Goal: Task Accomplishment & Management: Manage account settings

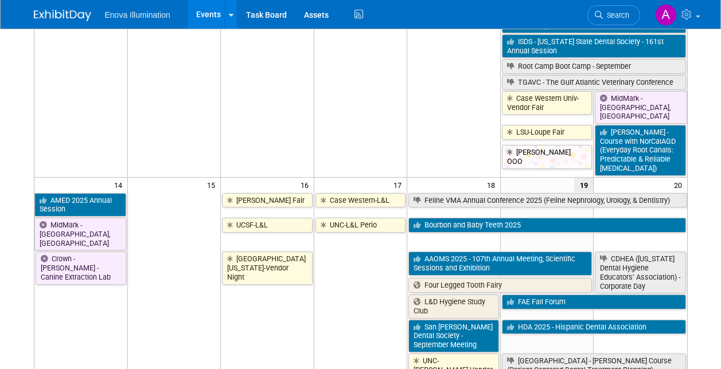
scroll to position [516, 0]
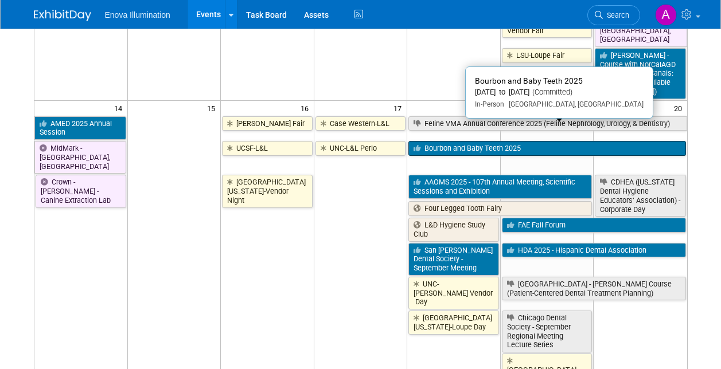
click at [438, 141] on link "Bourbon and Baby Teeth 2025" at bounding box center [546, 148] width 277 height 15
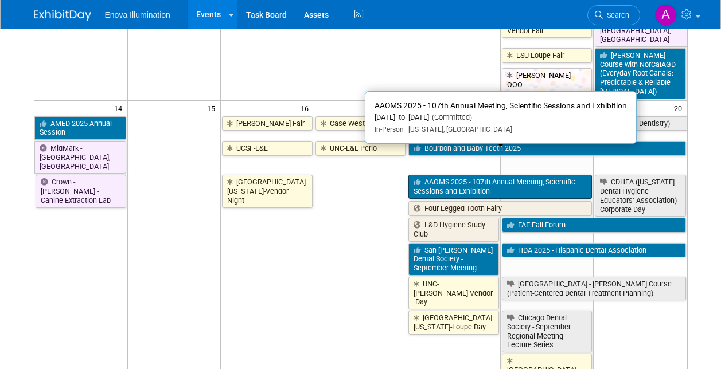
click at [465, 175] on link "AAOMS 2025 - 107th Annual Meeting, Scientific Sessions and Exhibition" at bounding box center [500, 187] width 184 height 24
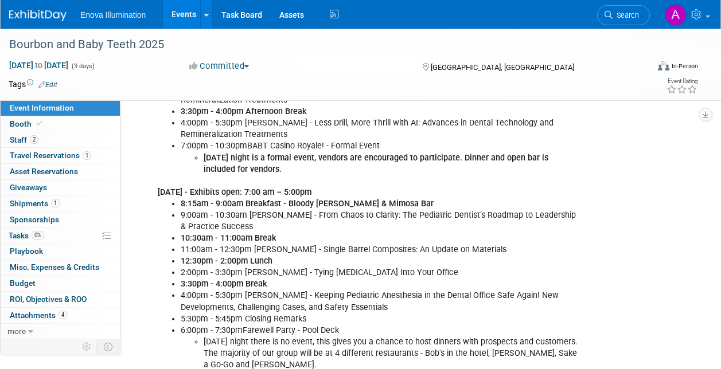
scroll to position [688, 0]
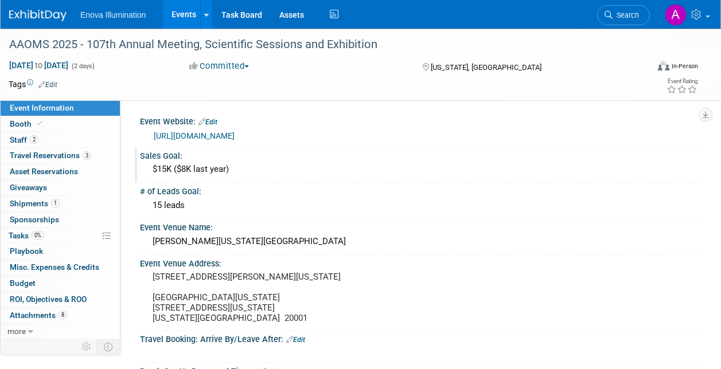
click at [248, 171] on div "$15K ($8K last year)" at bounding box center [419, 170] width 541 height 18
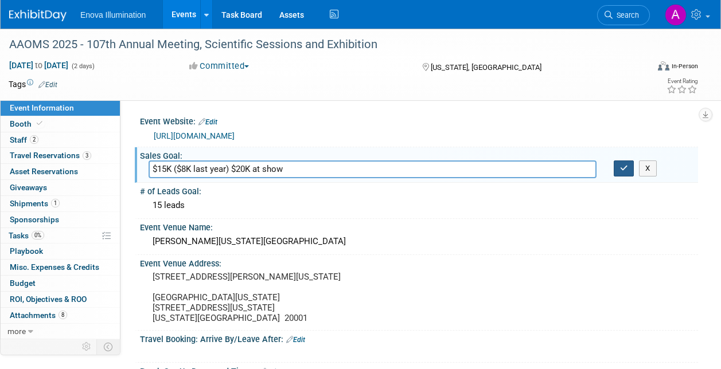
type input "$15K ($8K last year) $20K at show"
click at [623, 167] on icon "button" at bounding box center [624, 168] width 8 height 7
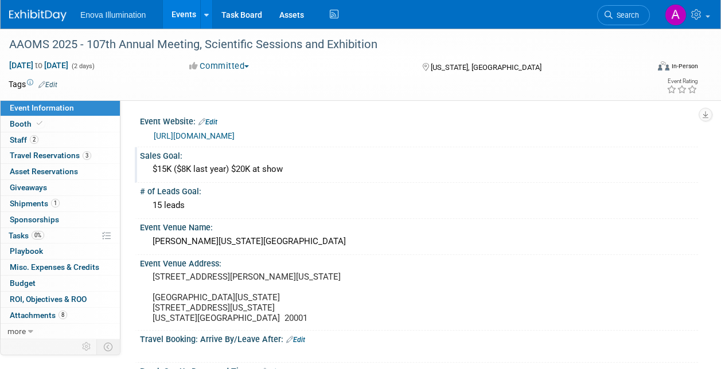
click at [27, 10] on img at bounding box center [37, 15] width 57 height 11
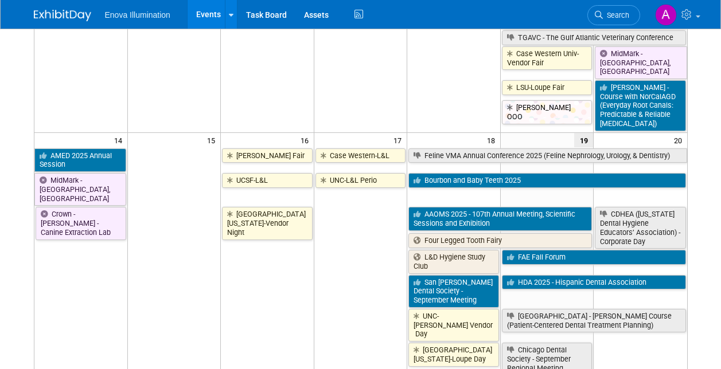
scroll to position [516, 0]
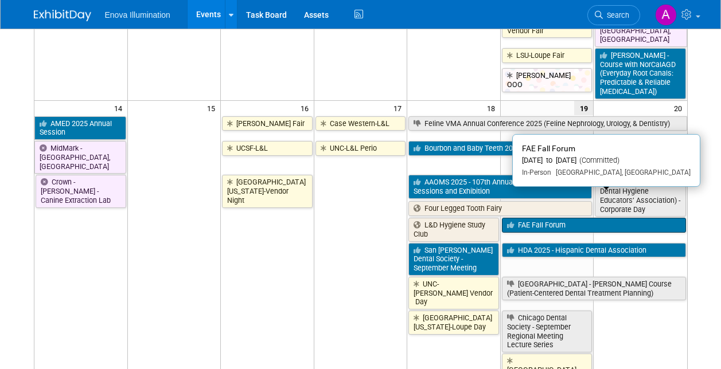
click at [562, 218] on link "FAE Fall Forum" at bounding box center [594, 225] width 184 height 15
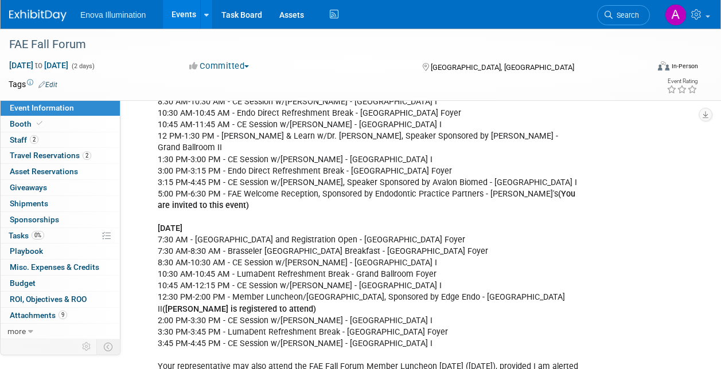
scroll to position [344, 0]
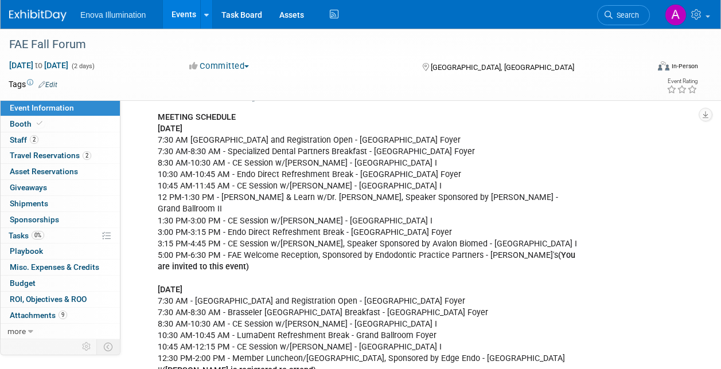
click at [44, 15] on img at bounding box center [37, 15] width 57 height 11
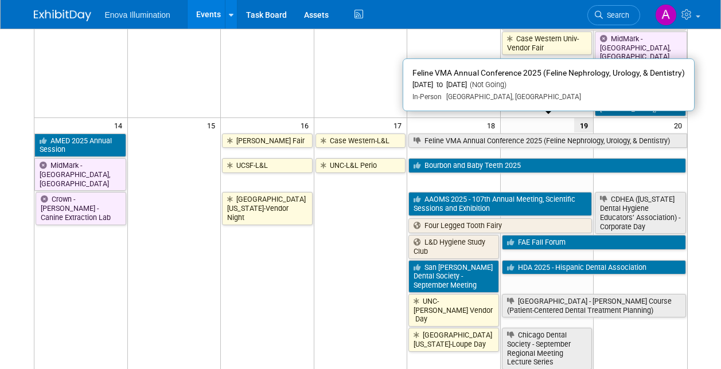
scroll to position [516, 0]
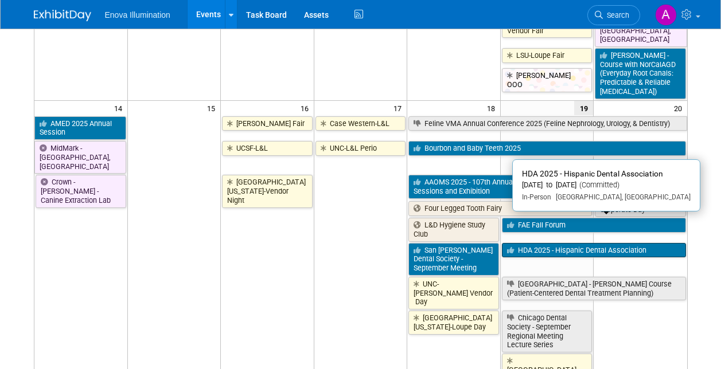
click at [545, 243] on link "HDA 2025 - Hispanic Dental Association" at bounding box center [594, 250] width 184 height 15
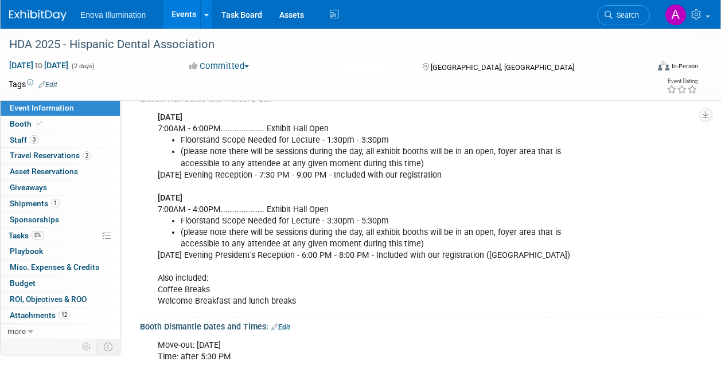
scroll to position [344, 0]
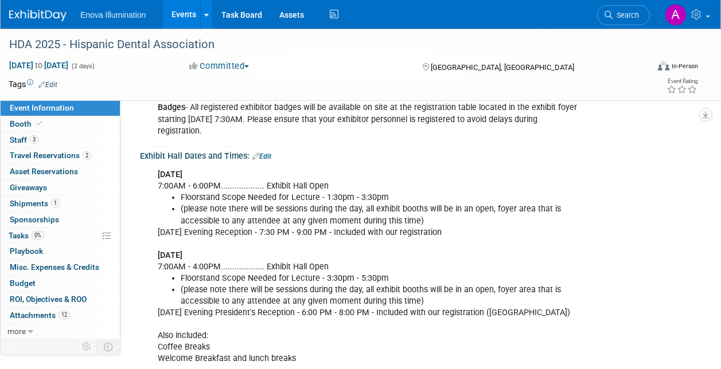
click at [38, 13] on img at bounding box center [37, 15] width 57 height 11
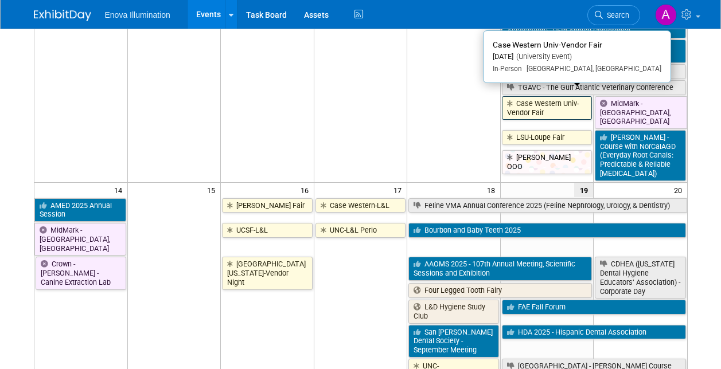
scroll to position [459, 0]
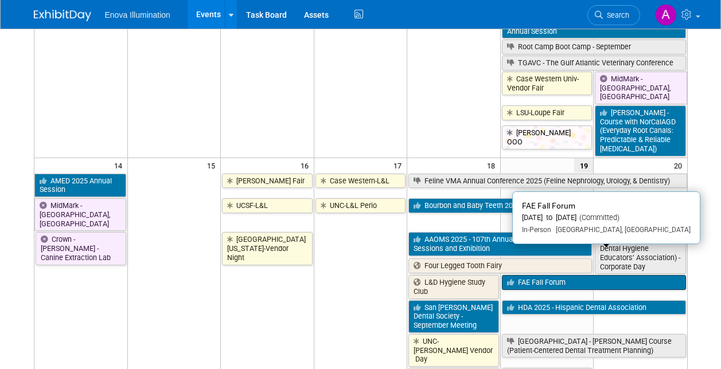
click at [555, 275] on link "FAE Fall Forum" at bounding box center [594, 282] width 184 height 15
